Goal: Task Accomplishment & Management: Use online tool/utility

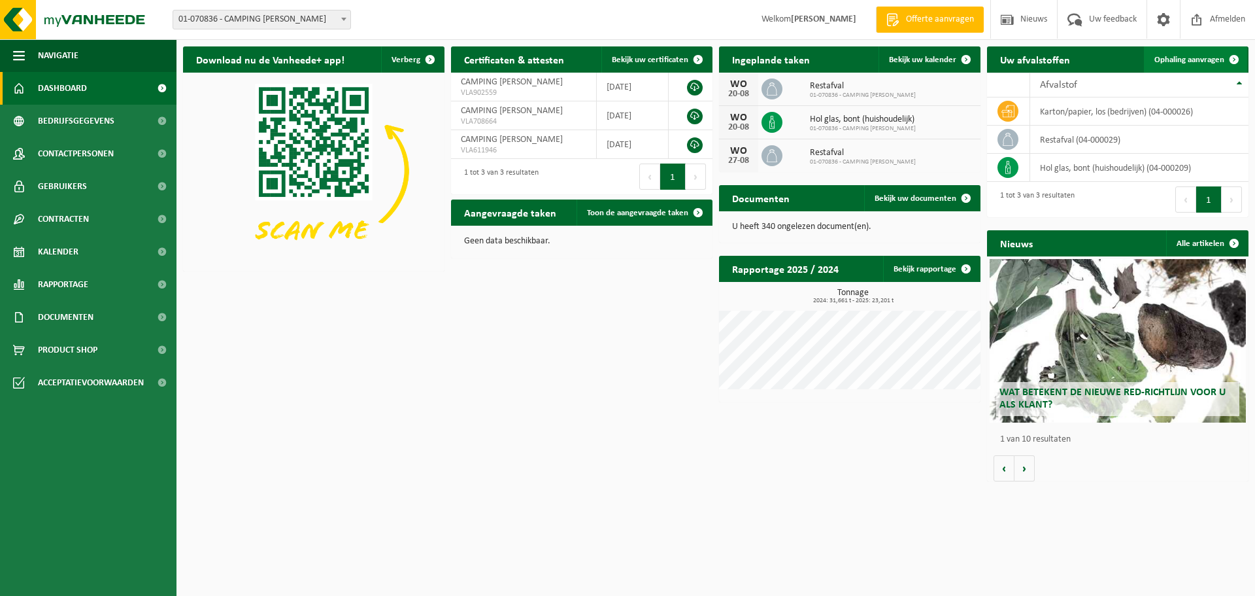
click at [1183, 60] on span "Ophaling aanvragen" at bounding box center [1190, 60] width 70 height 8
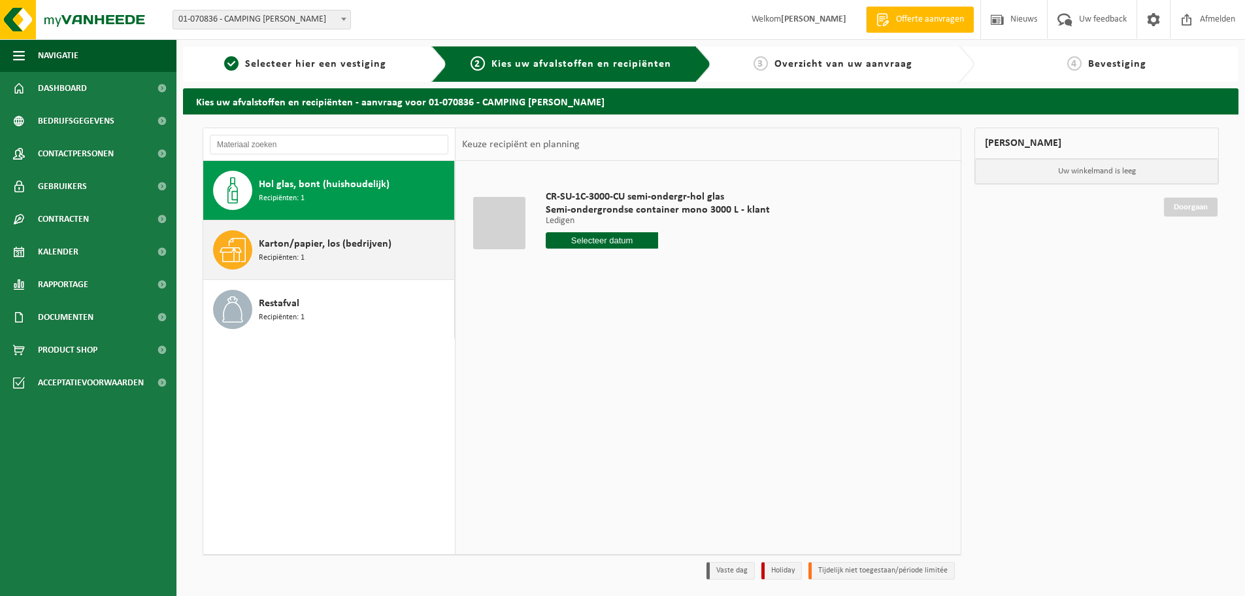
click at [314, 259] on div "Karton/papier, los (bedrijven) Recipiënten: 1" at bounding box center [355, 249] width 192 height 39
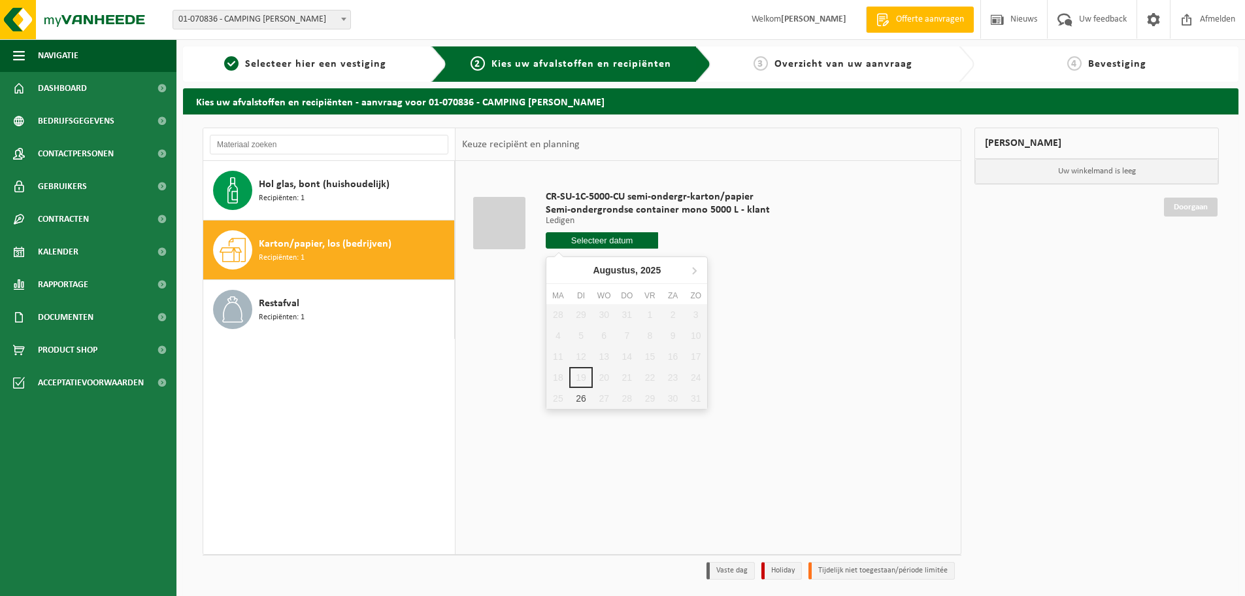
click at [581, 239] on input "text" at bounding box center [602, 240] width 112 height 16
click at [578, 396] on div "26" at bounding box center [580, 398] width 23 height 21
type input "Van 2025-08-26"
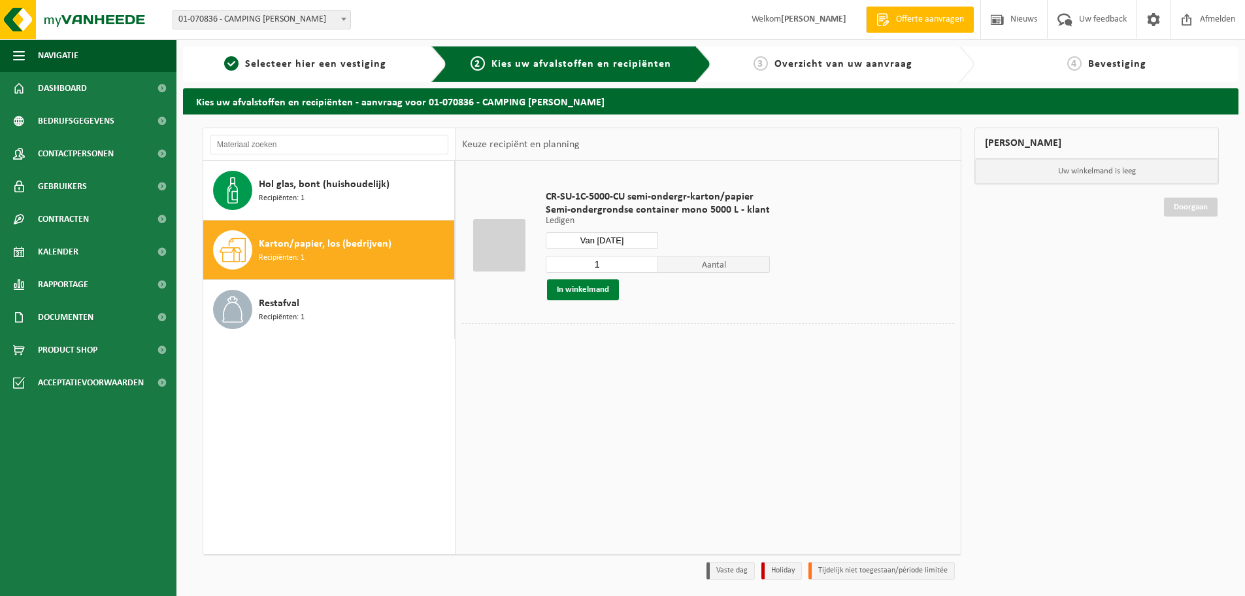
click at [574, 292] on button "In winkelmand" at bounding box center [583, 289] width 72 height 21
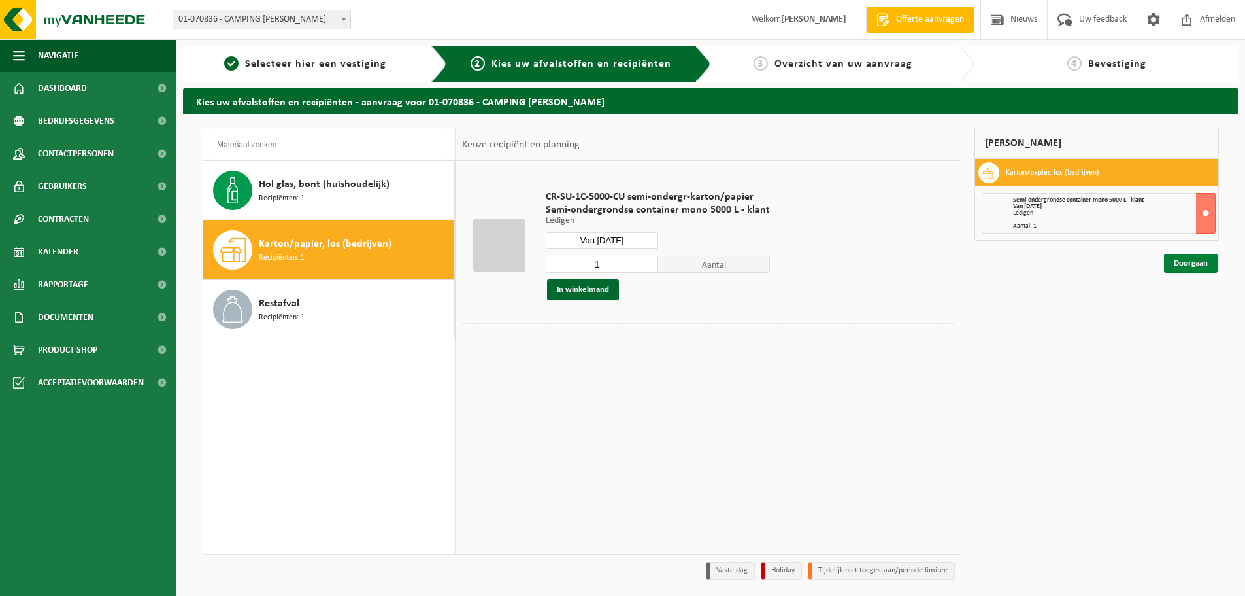
click at [1197, 263] on link "Doorgaan" at bounding box center [1191, 263] width 54 height 19
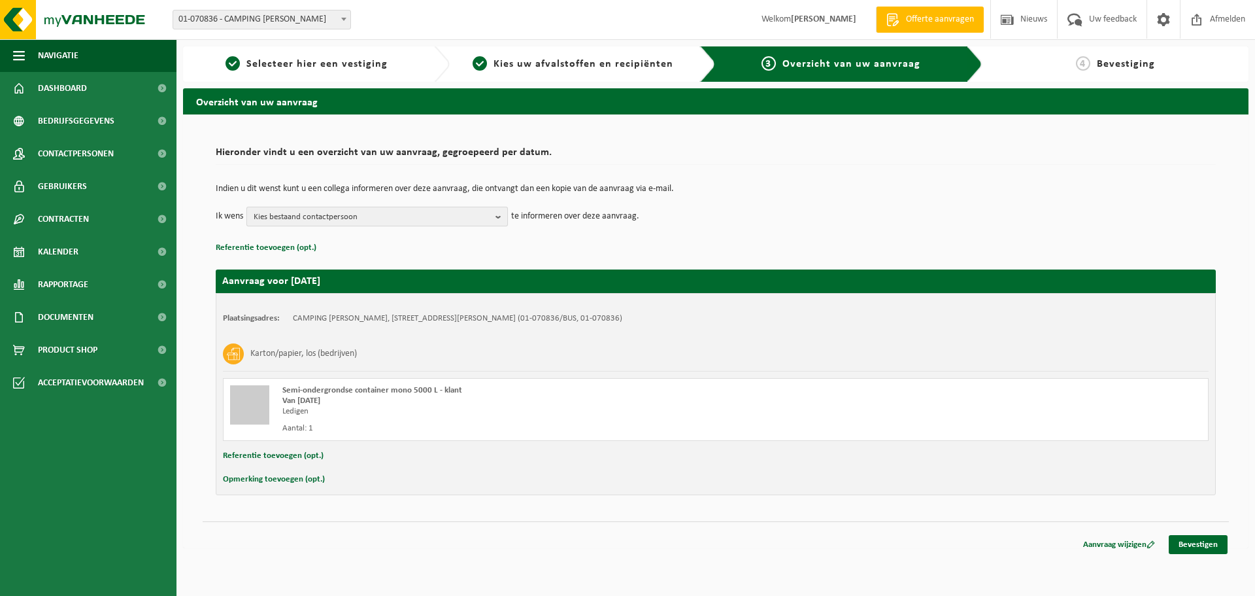
click at [345, 218] on span "Kies bestaand contactpersoon" at bounding box center [372, 217] width 237 height 20
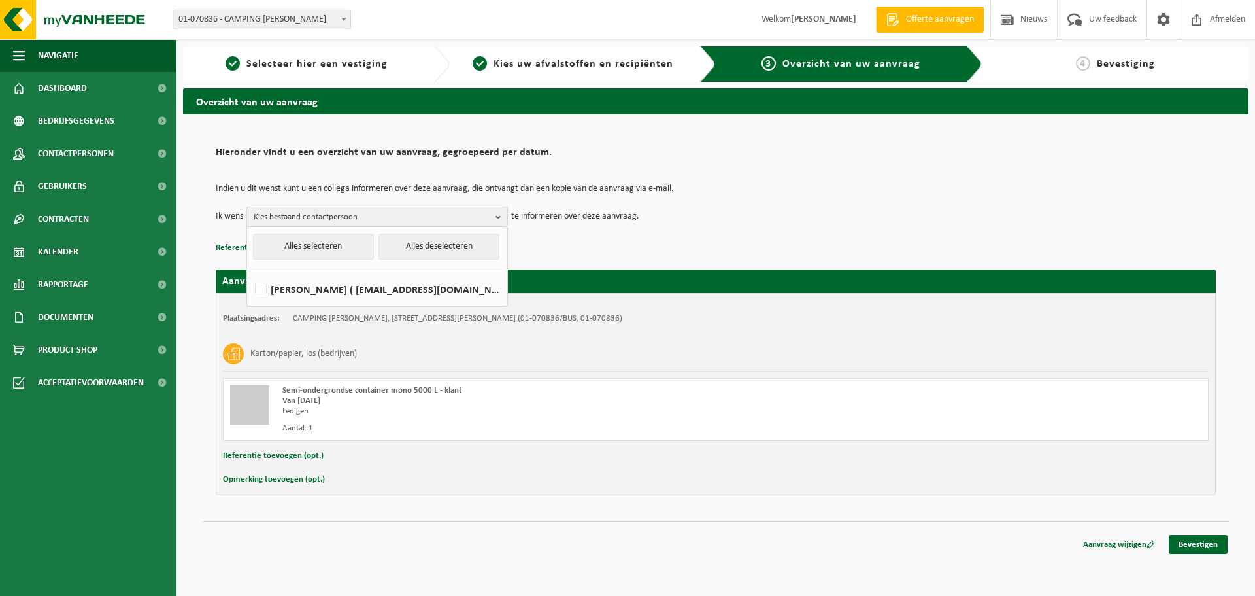
click at [345, 218] on span "Kies bestaand contactpersoon" at bounding box center [372, 217] width 237 height 20
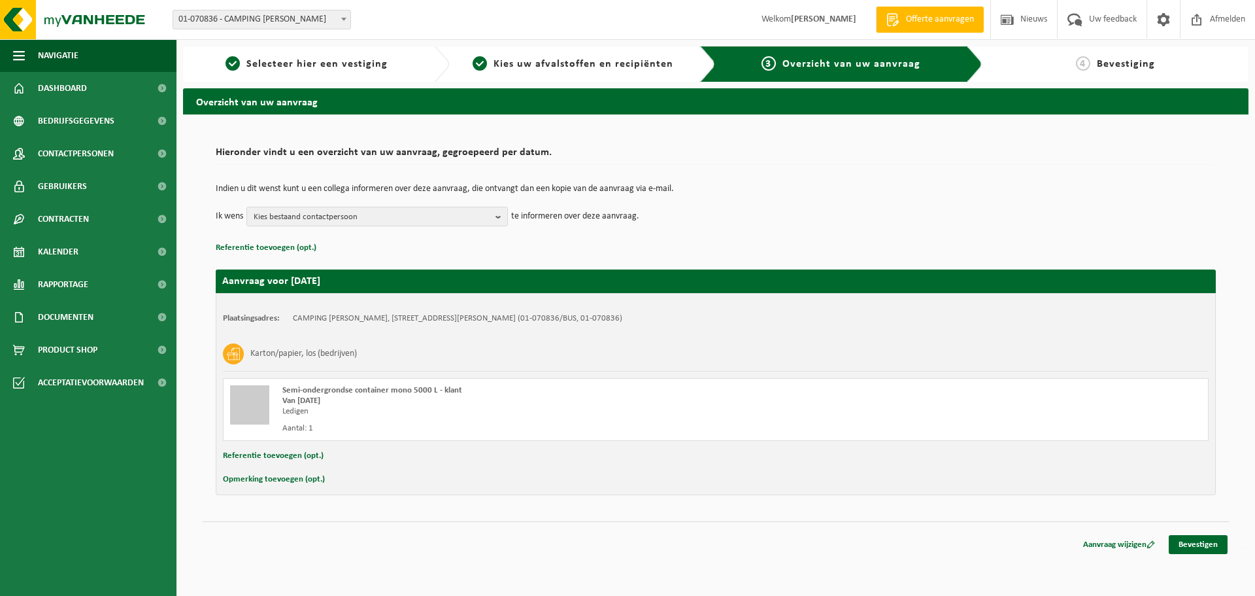
click at [764, 222] on td "Ik wens Kies bestaand contactpersoon Alles selecteren Alles deselecteren Geert …" at bounding box center [716, 217] width 1000 height 20
click at [1204, 545] on link "Bevestigen" at bounding box center [1198, 544] width 59 height 19
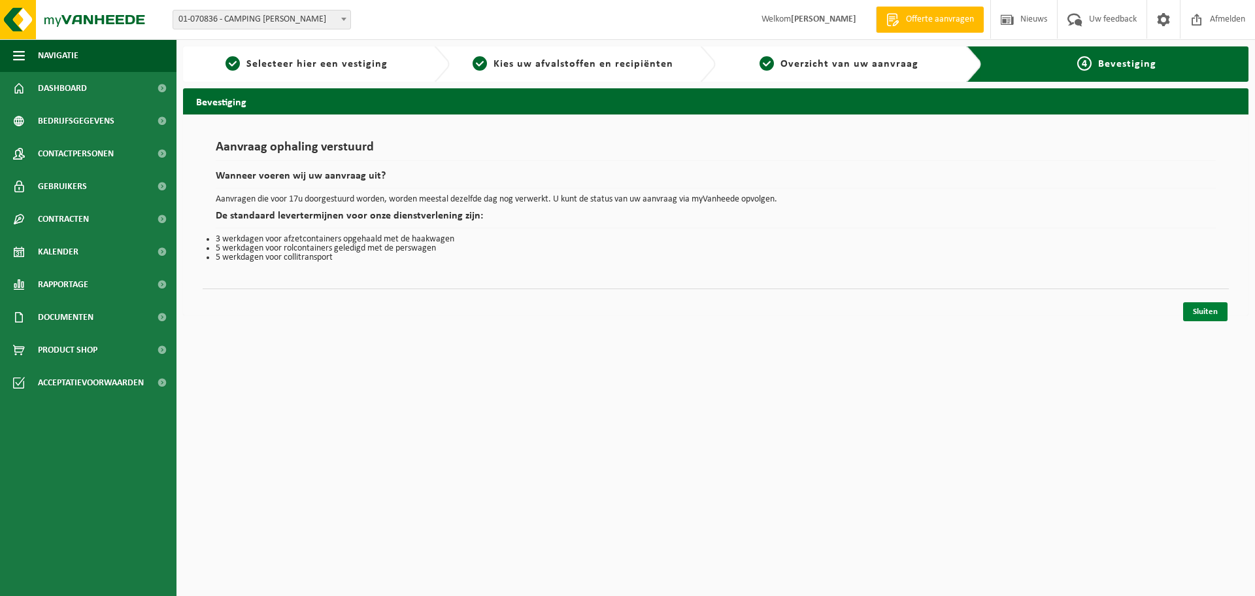
click at [1211, 309] on link "Sluiten" at bounding box center [1205, 311] width 44 height 19
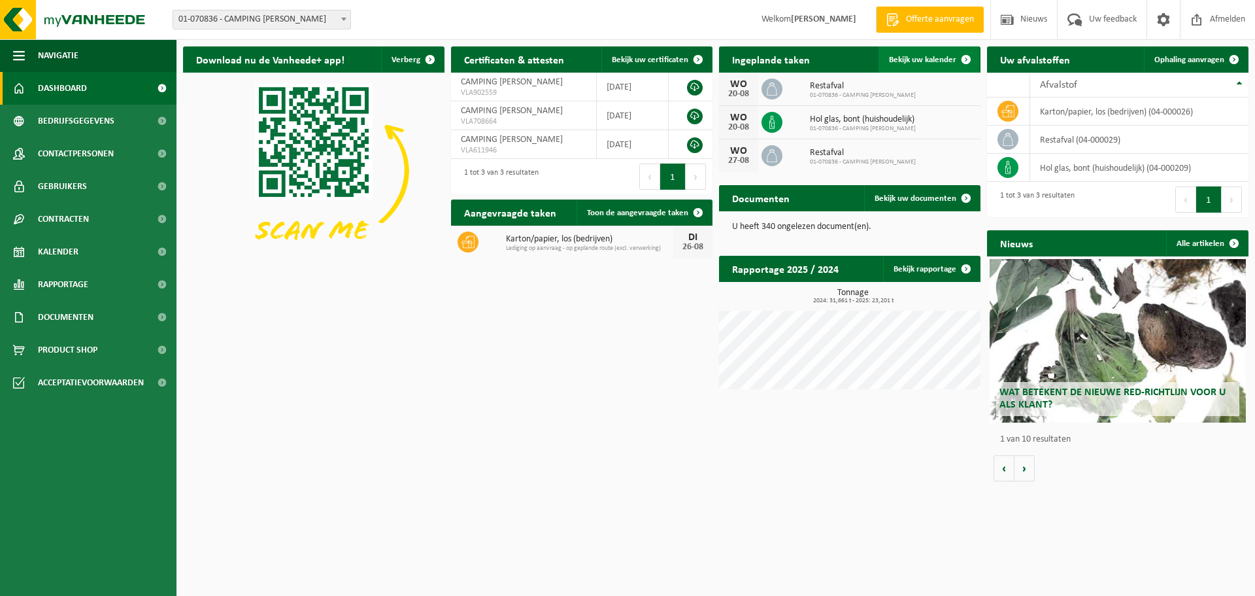
click at [907, 53] on link "Bekijk uw kalender" at bounding box center [929, 59] width 101 height 26
